Goal: Task Accomplishment & Management: Use online tool/utility

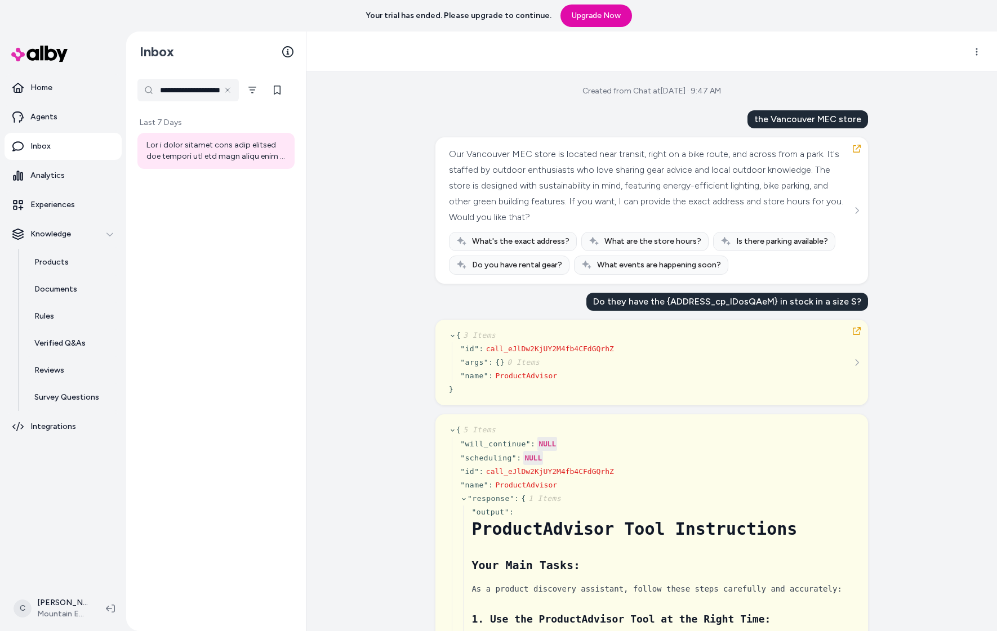
click at [58, 611] on html "**********" at bounding box center [498, 315] width 997 height 631
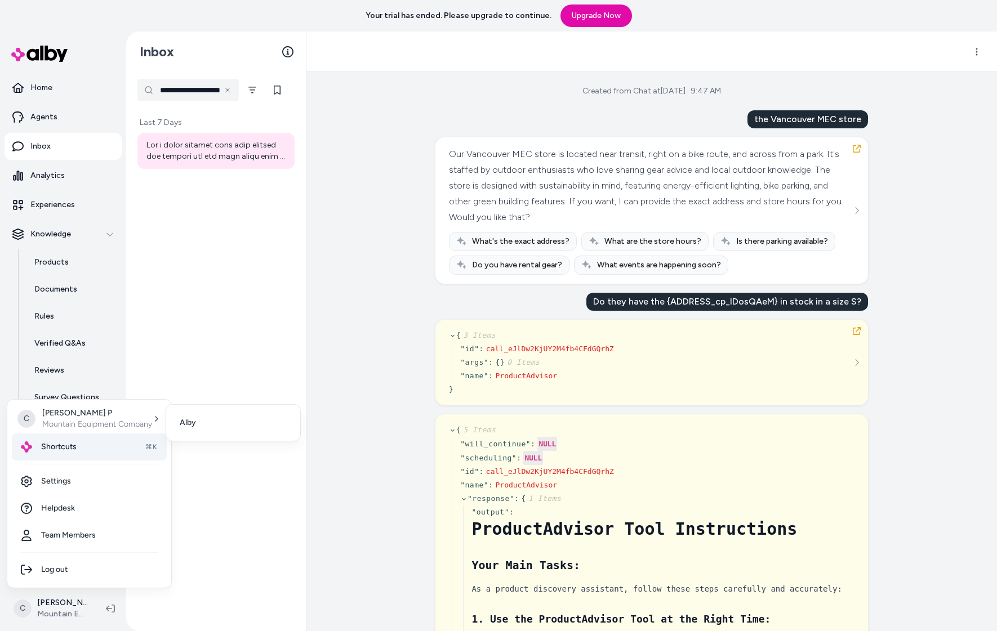
click at [61, 444] on span "Shortcuts" at bounding box center [58, 447] width 35 height 11
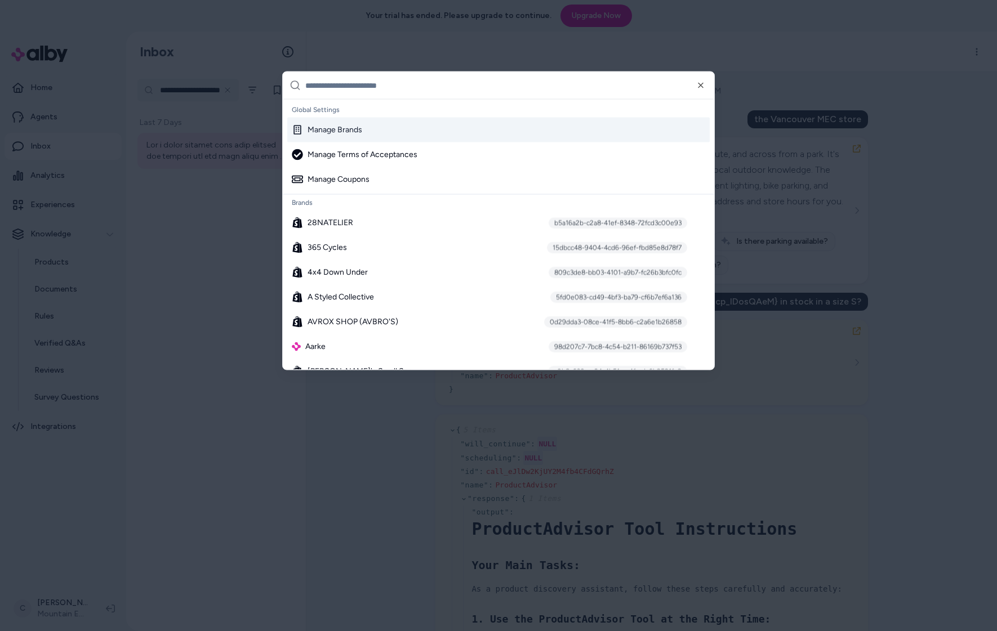
click at [436, 84] on input "text" at bounding box center [506, 85] width 402 height 27
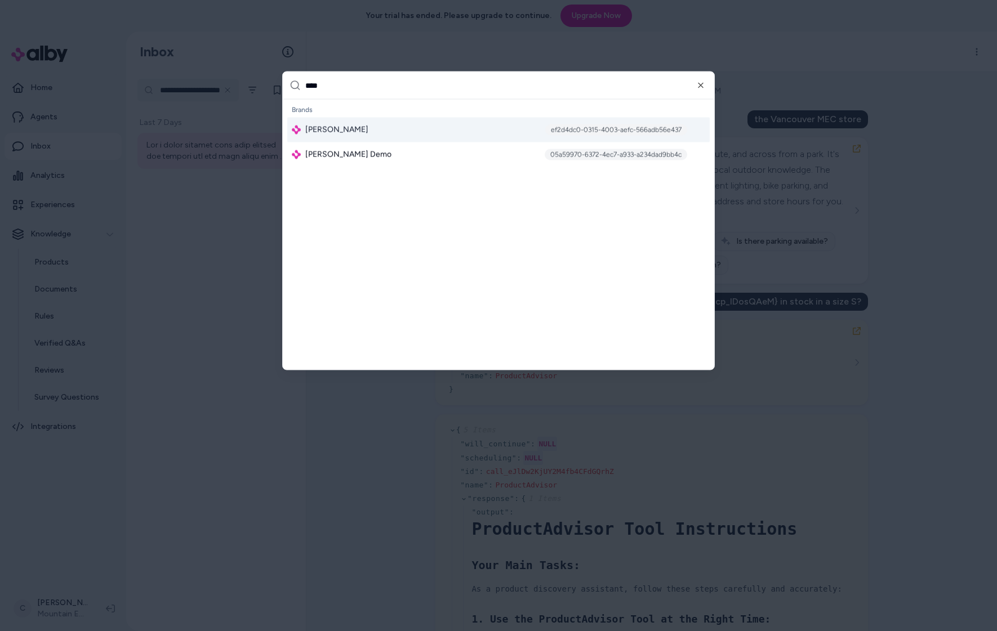
type input "*****"
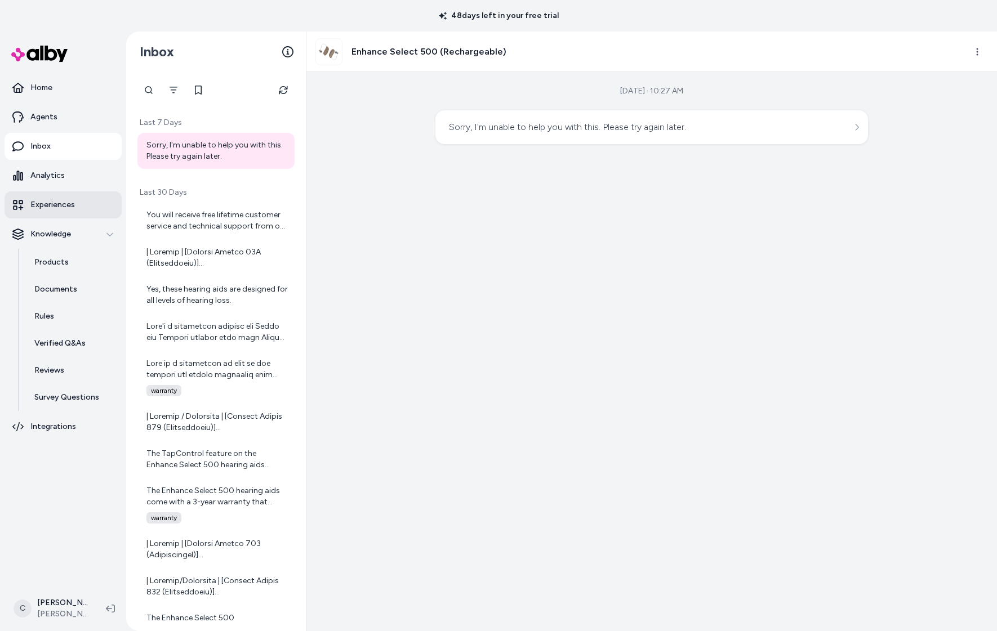
click at [58, 203] on p "Experiences" at bounding box center [52, 204] width 44 height 11
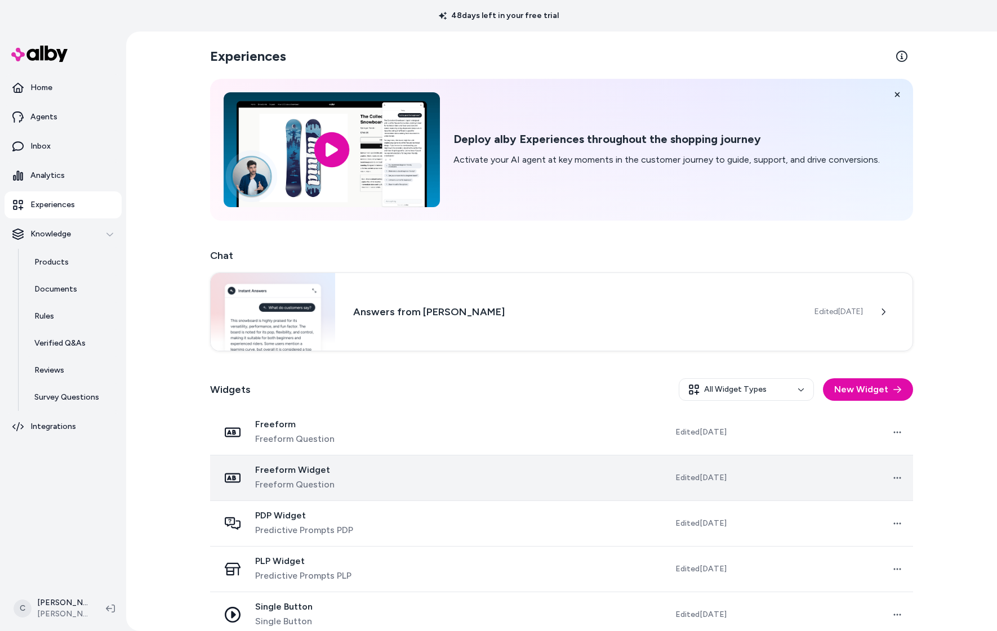
scroll to position [15, 0]
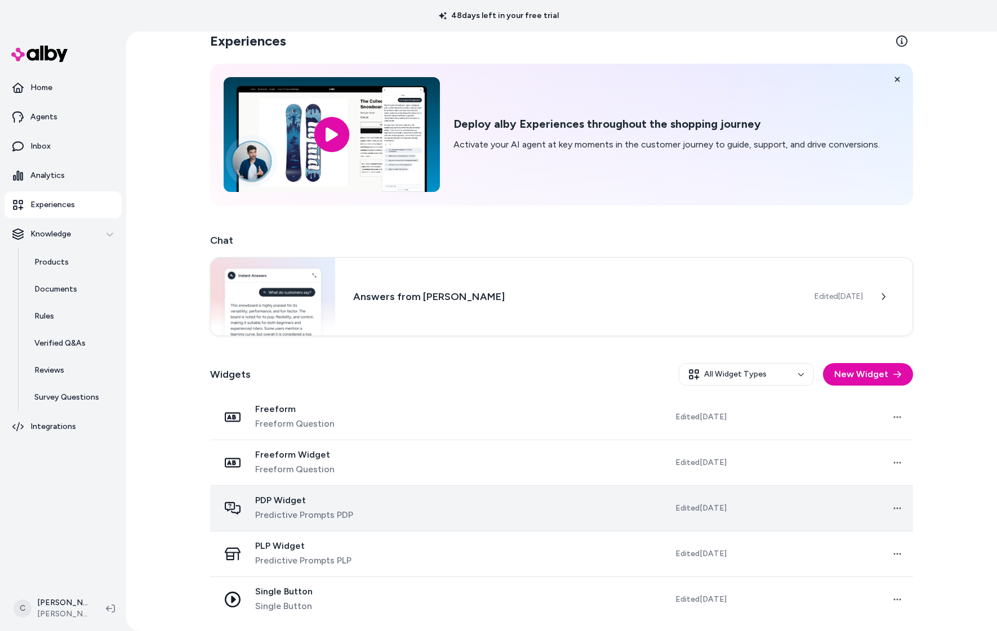
click at [363, 500] on div "PDP Widget Predictive Prompts PDP" at bounding box center [311, 508] width 184 height 27
click at [392, 511] on div "PDP Widget Predictive Prompts PDP" at bounding box center [311, 508] width 184 height 27
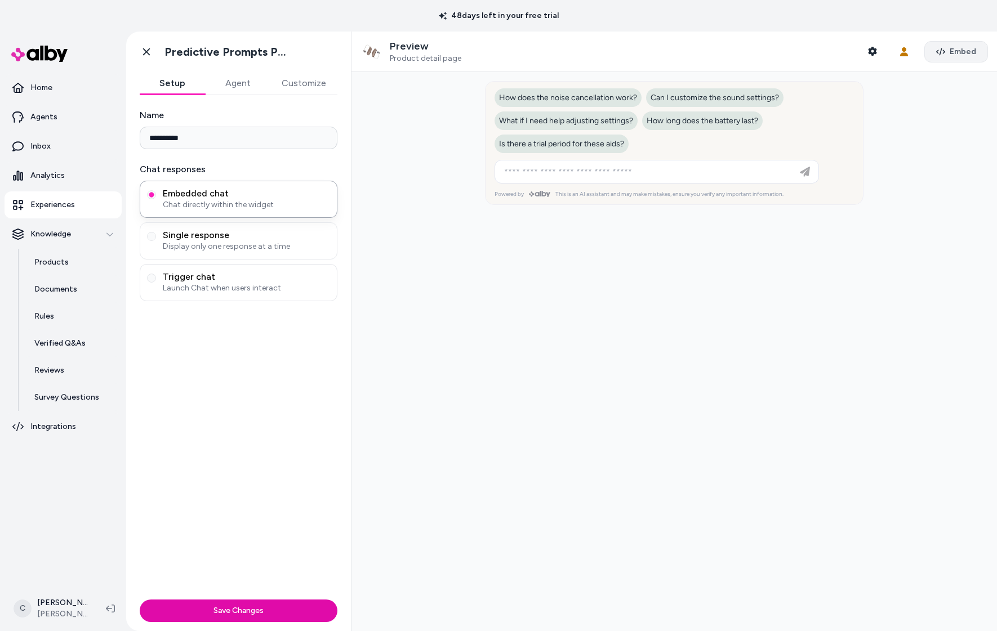
click at [952, 51] on span "Embed" at bounding box center [963, 51] width 26 height 11
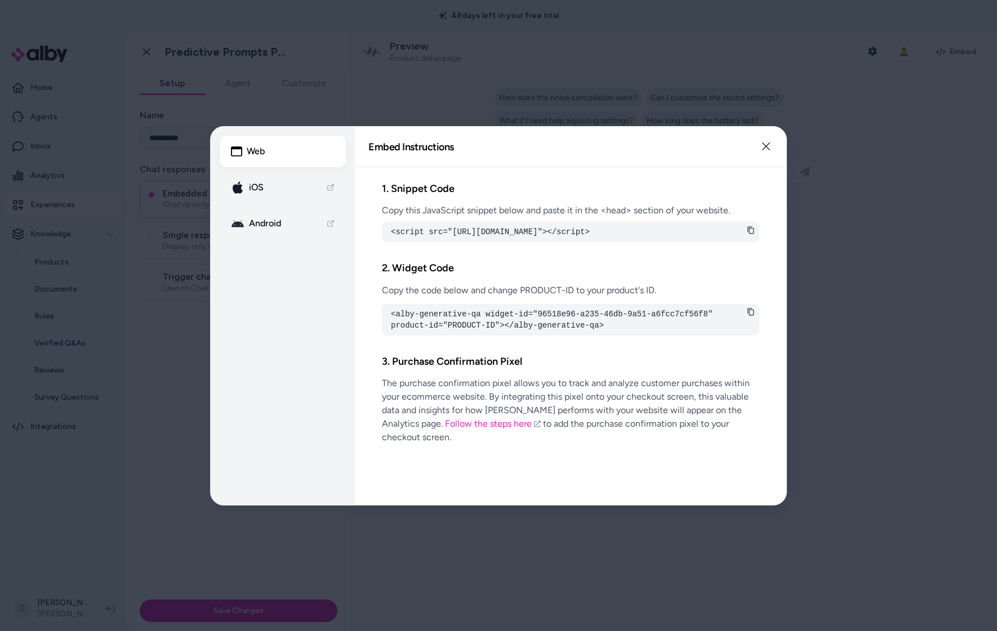
drag, startPoint x: 540, startPoint y: 325, endPoint x: 713, endPoint y: 328, distance: 172.9
click at [714, 328] on pre "<alby-generative-qa widget-id="96518e96-a235-46db-9a51-a6fcc7cf56f8" product-id…" at bounding box center [570, 319] width 359 height 23
click at [711, 327] on pre "<alby-generative-qa widget-id="96518e96-a235-46db-9a51-a6fcc7cf56f8" product-id…" at bounding box center [570, 319] width 359 height 23
click at [710, 326] on pre "<alby-generative-qa widget-id="96518e96-a235-46db-9a51-a6fcc7cf56f8" product-id…" at bounding box center [570, 319] width 359 height 23
drag, startPoint x: 703, startPoint y: 322, endPoint x: 540, endPoint y: 323, distance: 163.9
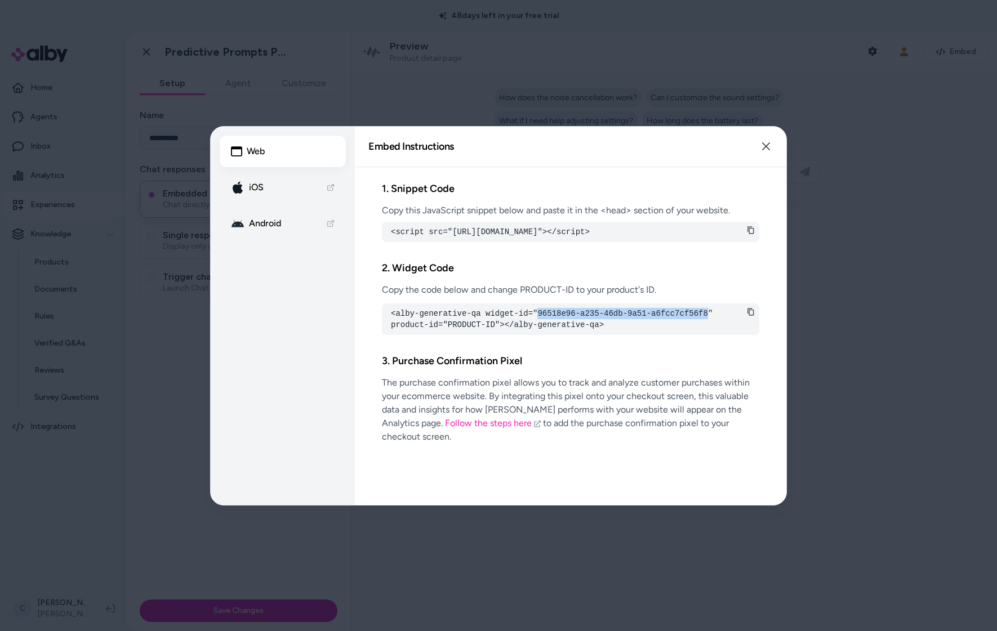
click at [540, 323] on pre "<alby-generative-qa widget-id="96518e96-a235-46db-9a51-a6fcc7cf56f8" product-id…" at bounding box center [570, 319] width 359 height 23
copy pre "96518e96-a235-46db-9a51-a6fcc7cf56f8"
click at [769, 148] on icon "button" at bounding box center [765, 146] width 9 height 9
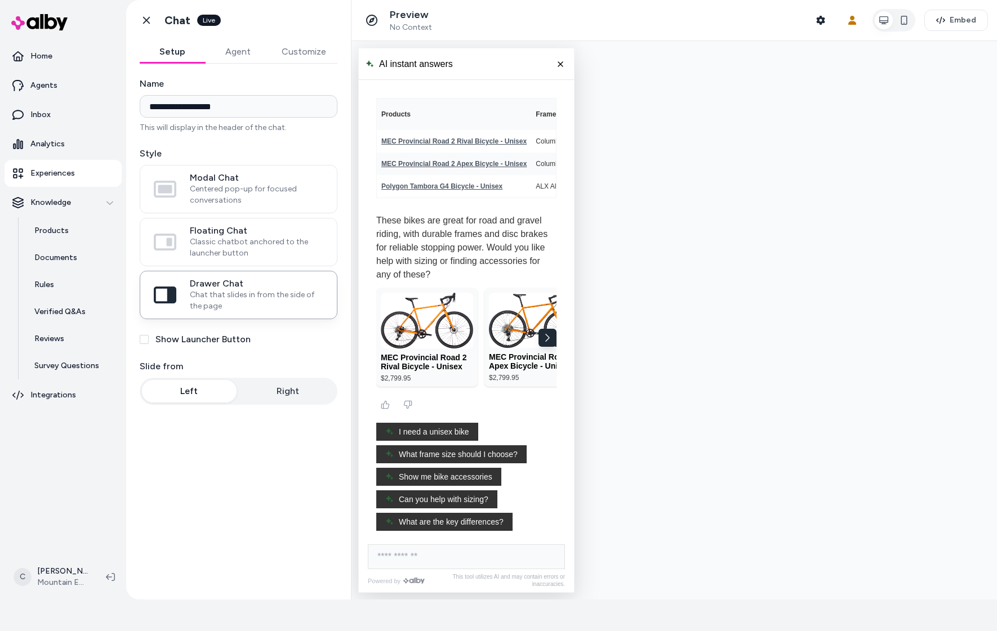
scroll to position [104, 0]
click at [320, 502] on div "**********" at bounding box center [238, 325] width 225 height 523
